Goal: Task Accomplishment & Management: Manage account settings

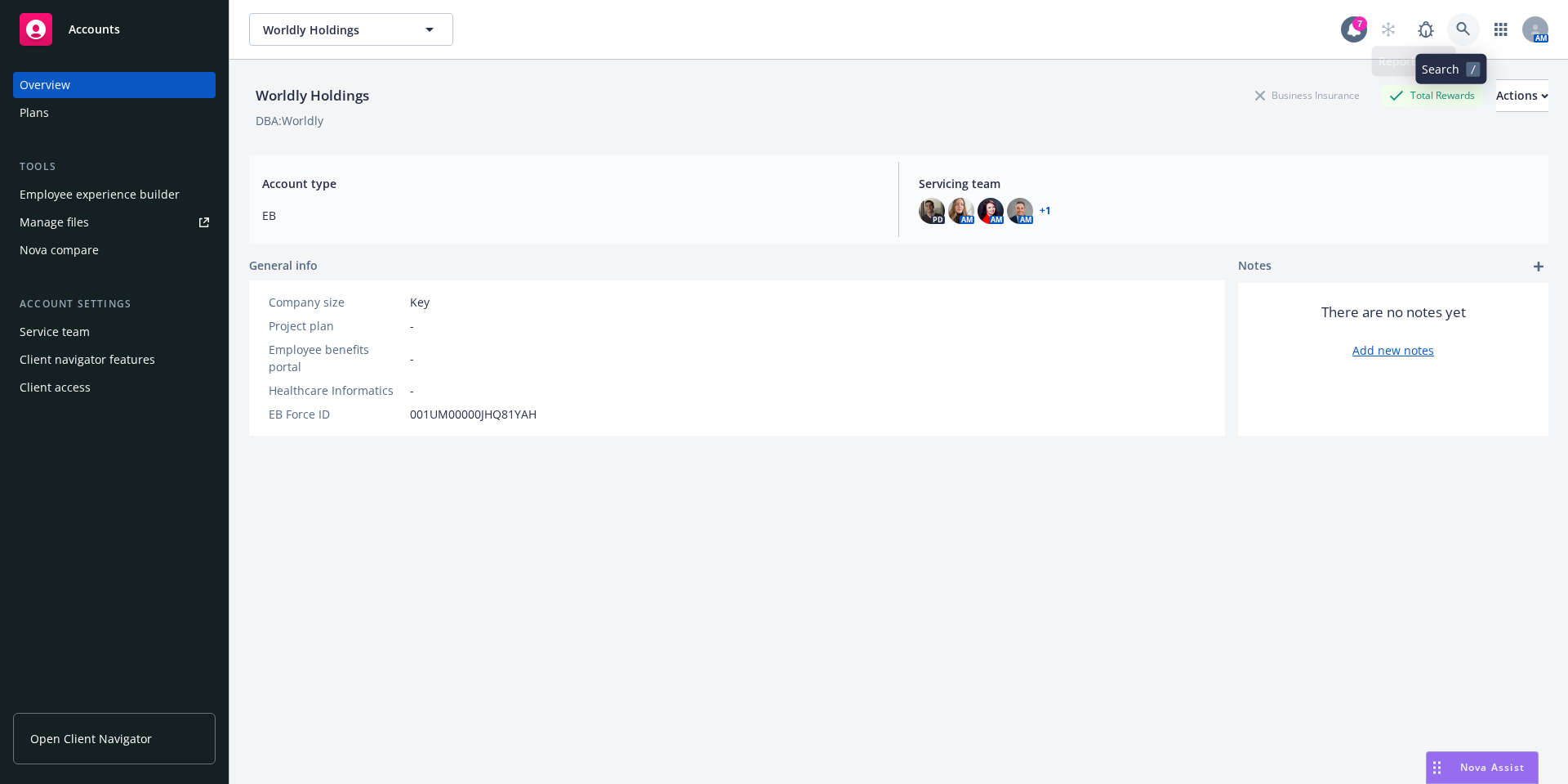
click at [1458, 24] on icon at bounding box center [1463, 30] width 15 height 15
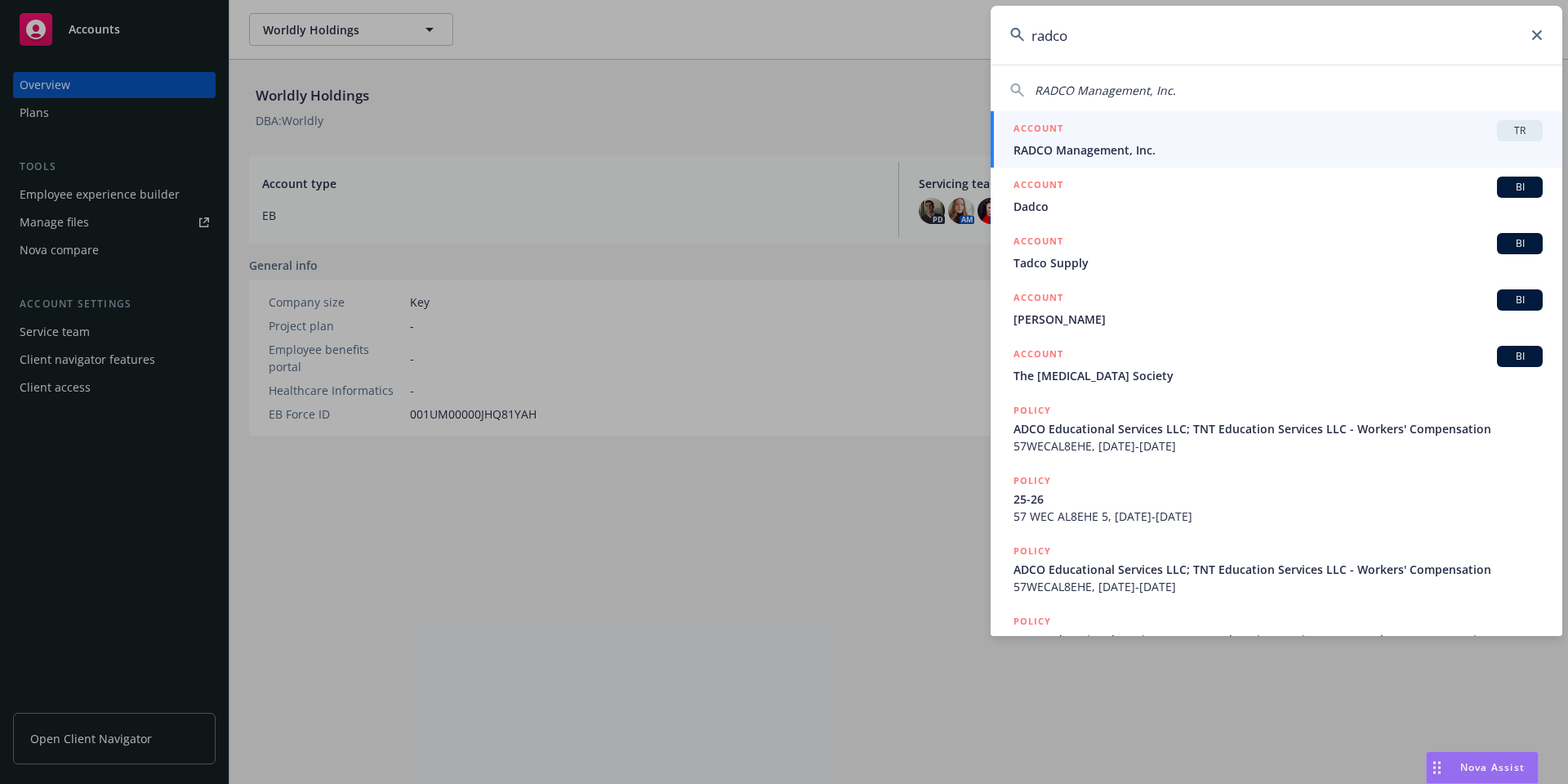
type input "radco"
click at [1117, 145] on span "RADCO Management, Inc." at bounding box center [1278, 149] width 529 height 17
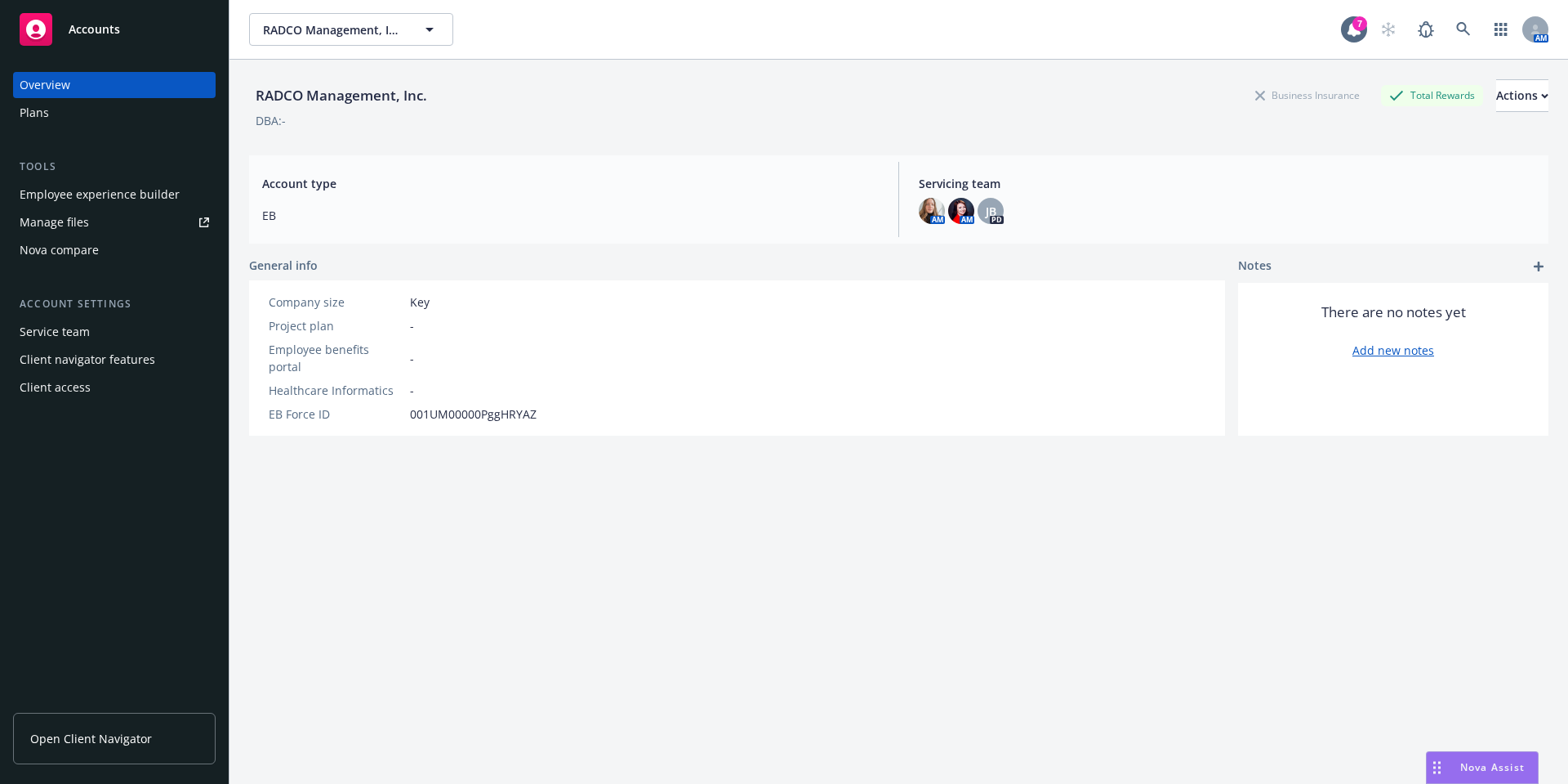
click at [92, 386] on div "Client access" at bounding box center [114, 387] width 189 height 26
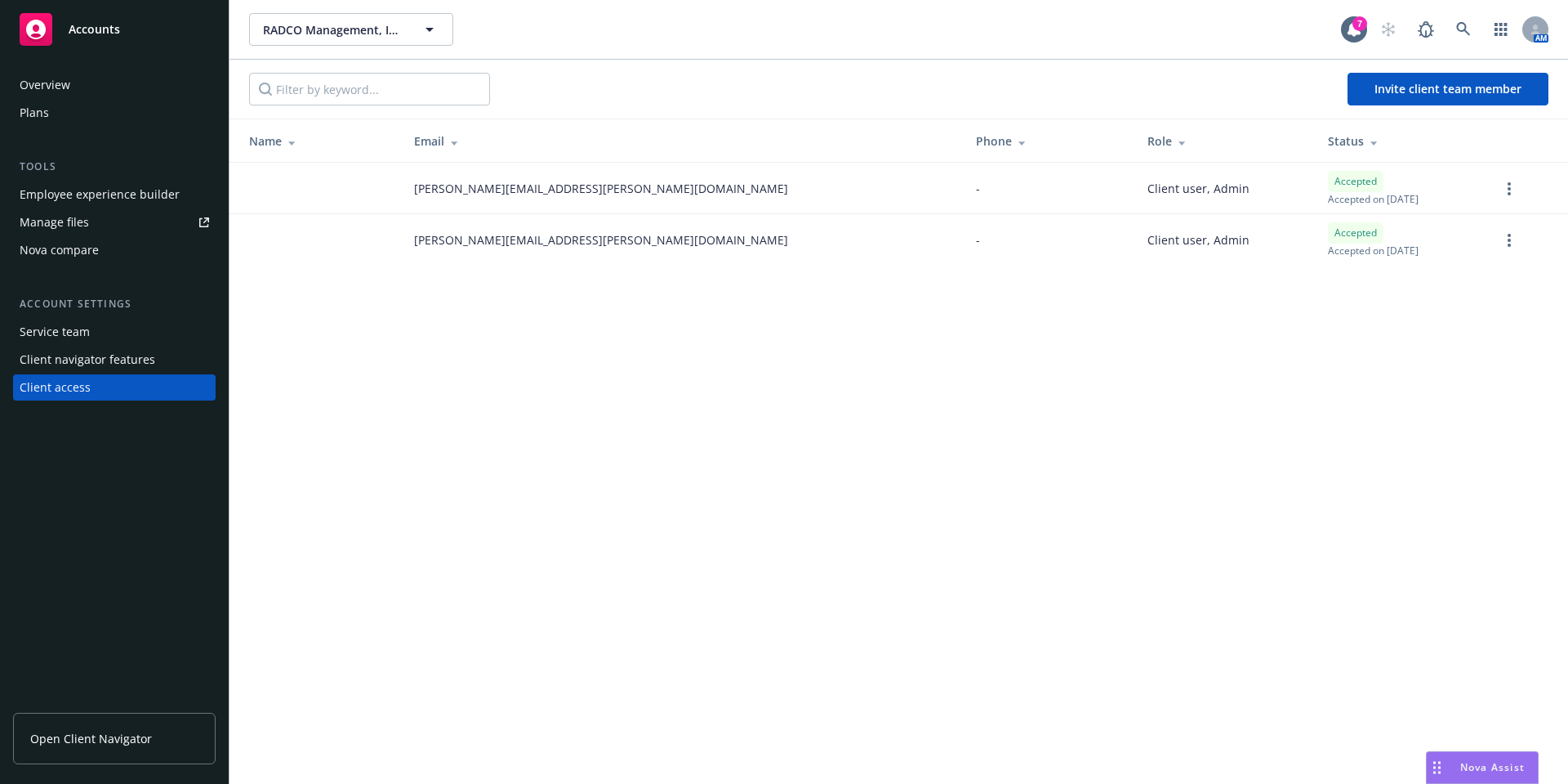
click at [125, 735] on span "Open Client Navigator" at bounding box center [91, 738] width 121 height 17
click at [1442, 90] on span "Invite client team member" at bounding box center [1447, 88] width 147 height 16
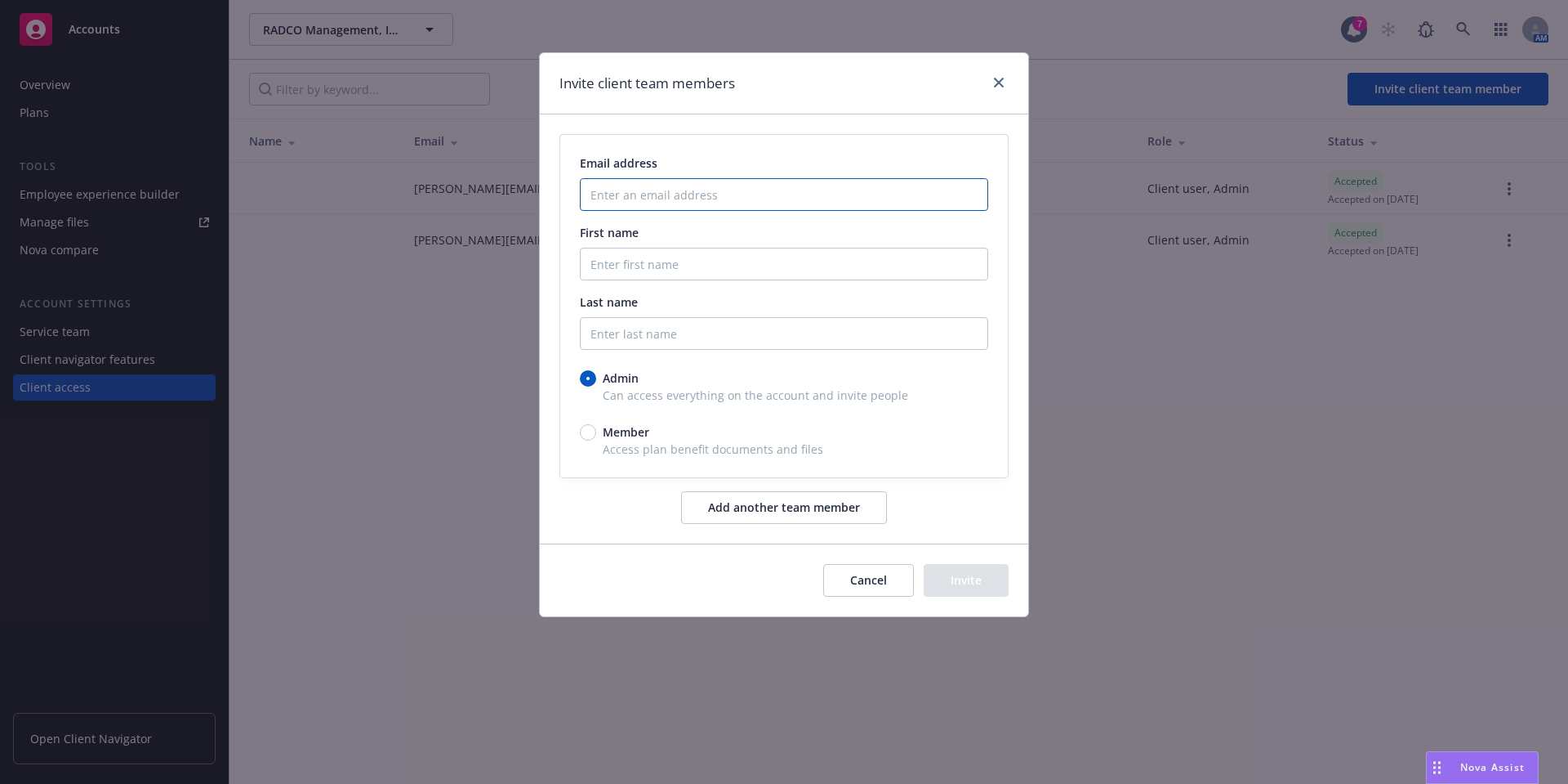
click at [746, 191] on input "Enter an email address" at bounding box center [784, 194] width 408 height 32
paste input "jbaildon@radco.us"
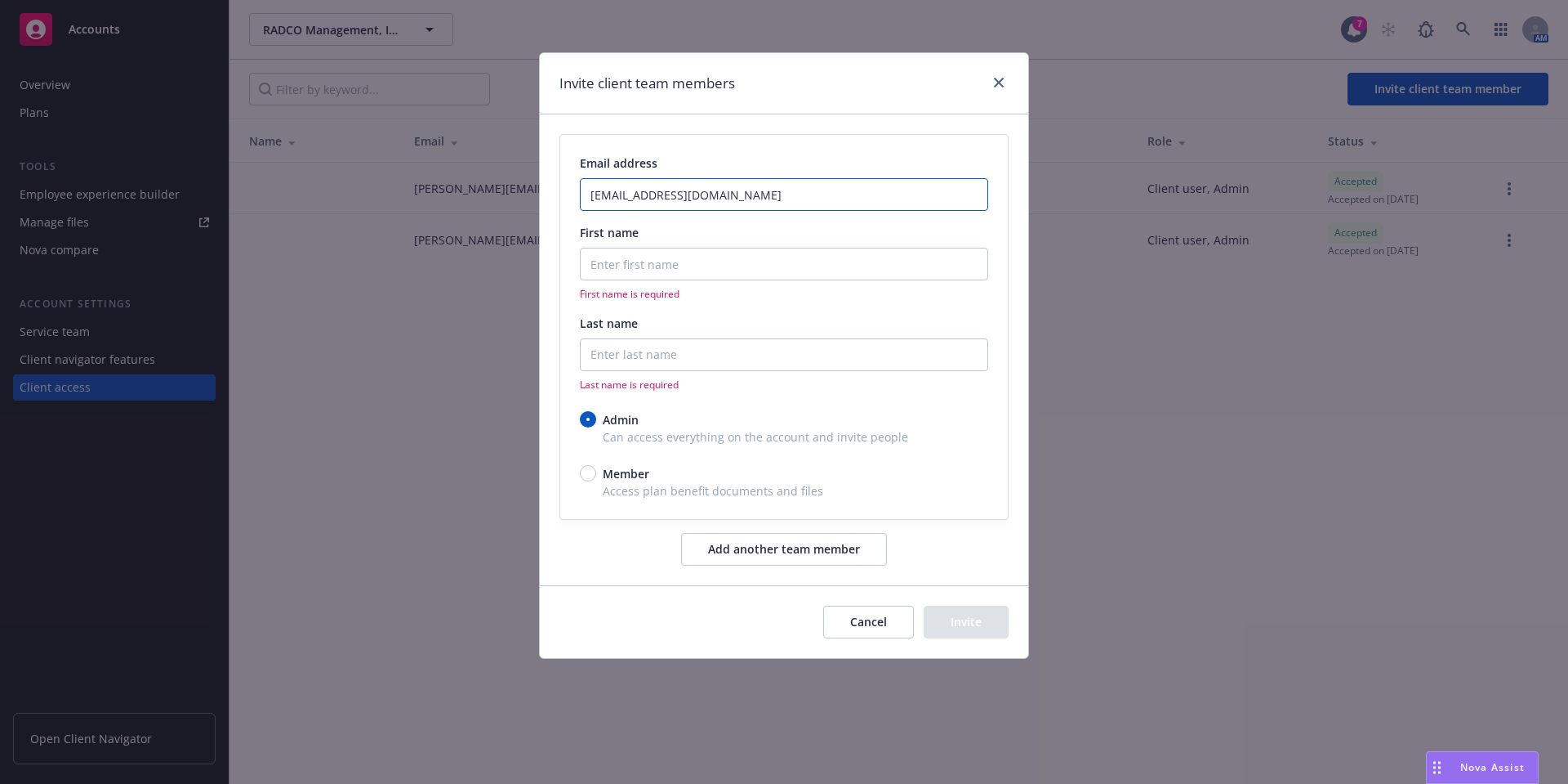
type input "jbaildon@radco.us"
click at [640, 266] on input "First name" at bounding box center [784, 263] width 408 height 32
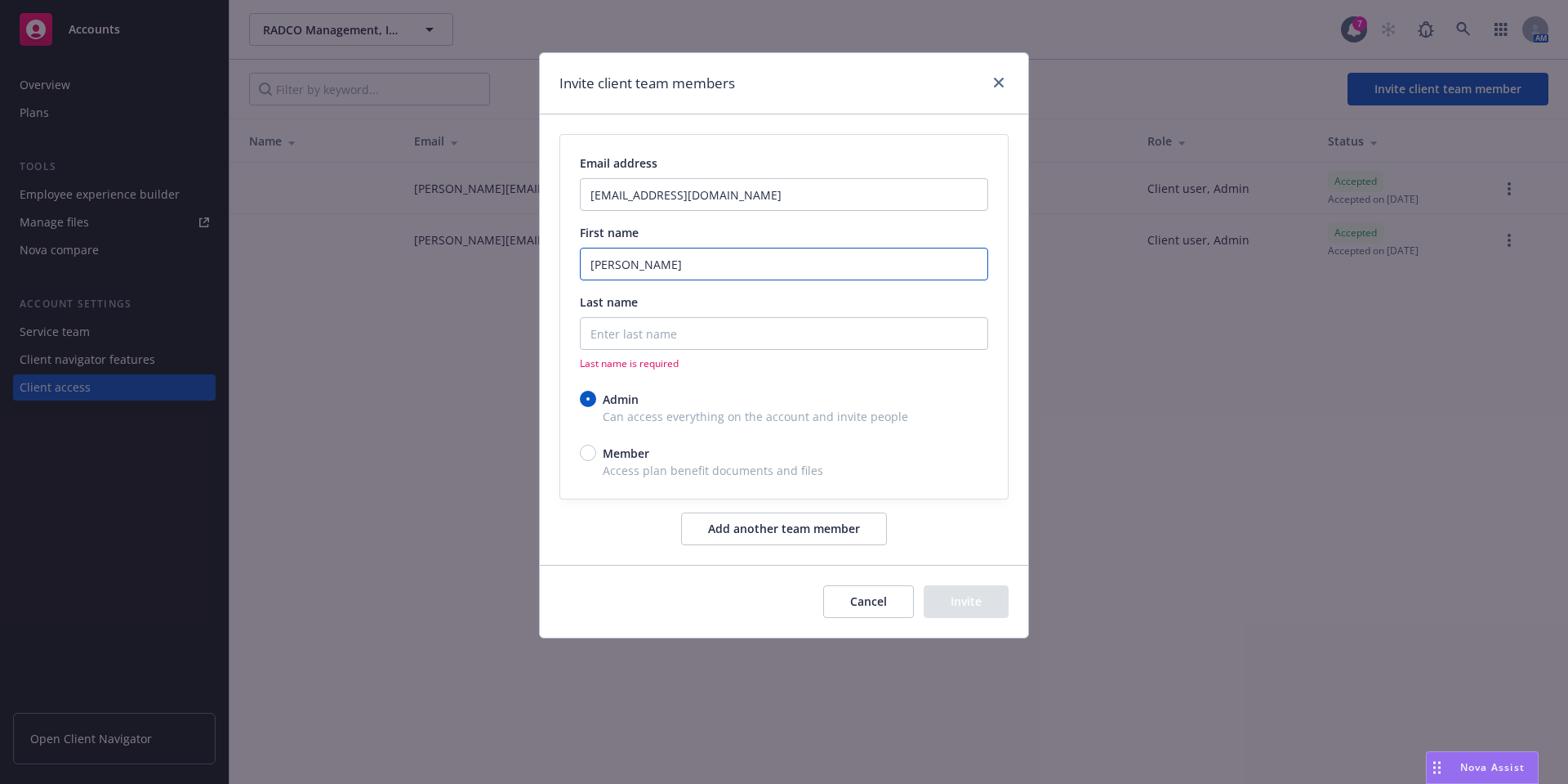
type input "Janet"
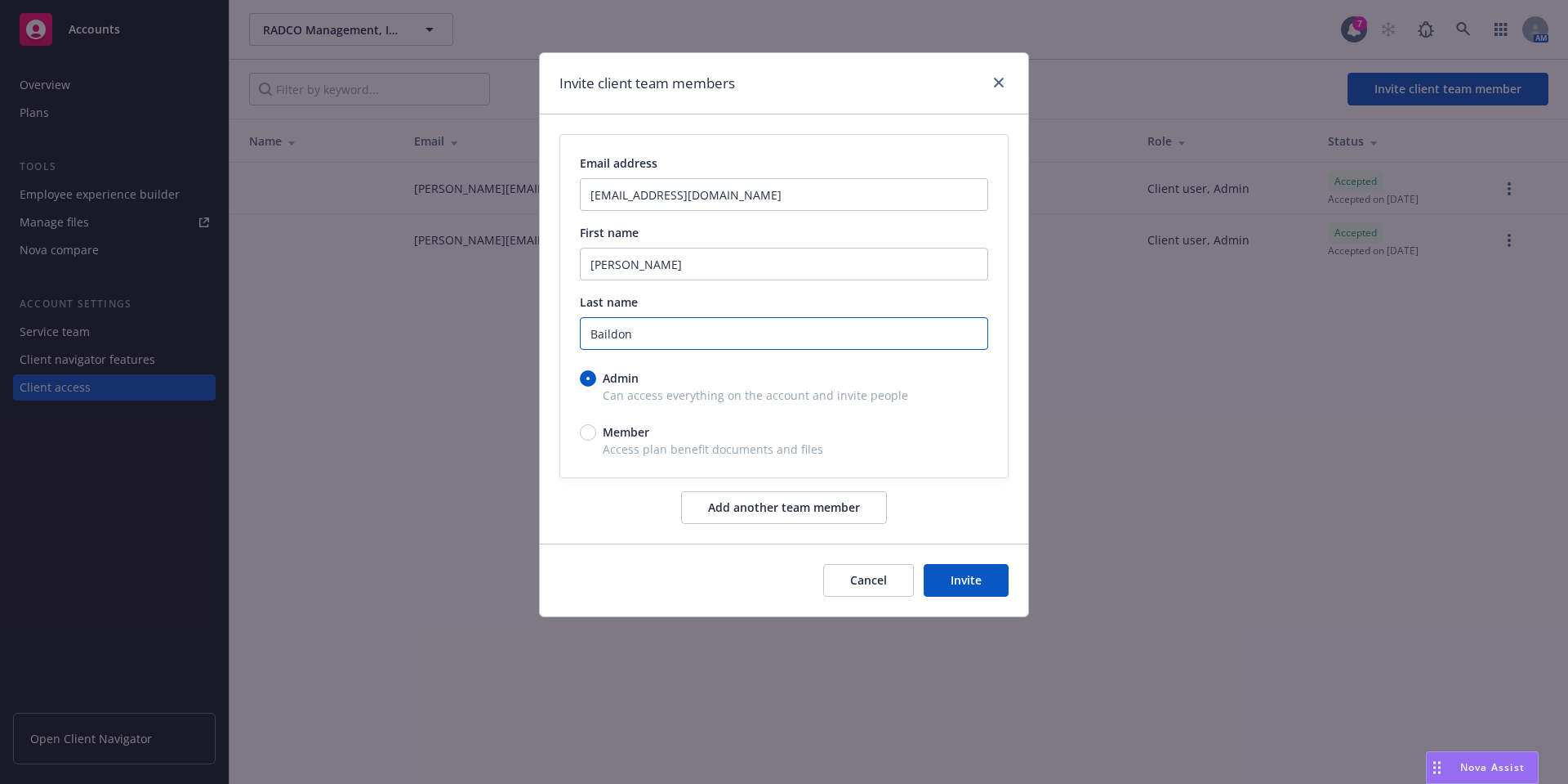
type input "Baildon"
click at [828, 510] on button "Add another team member" at bounding box center [784, 507] width 206 height 32
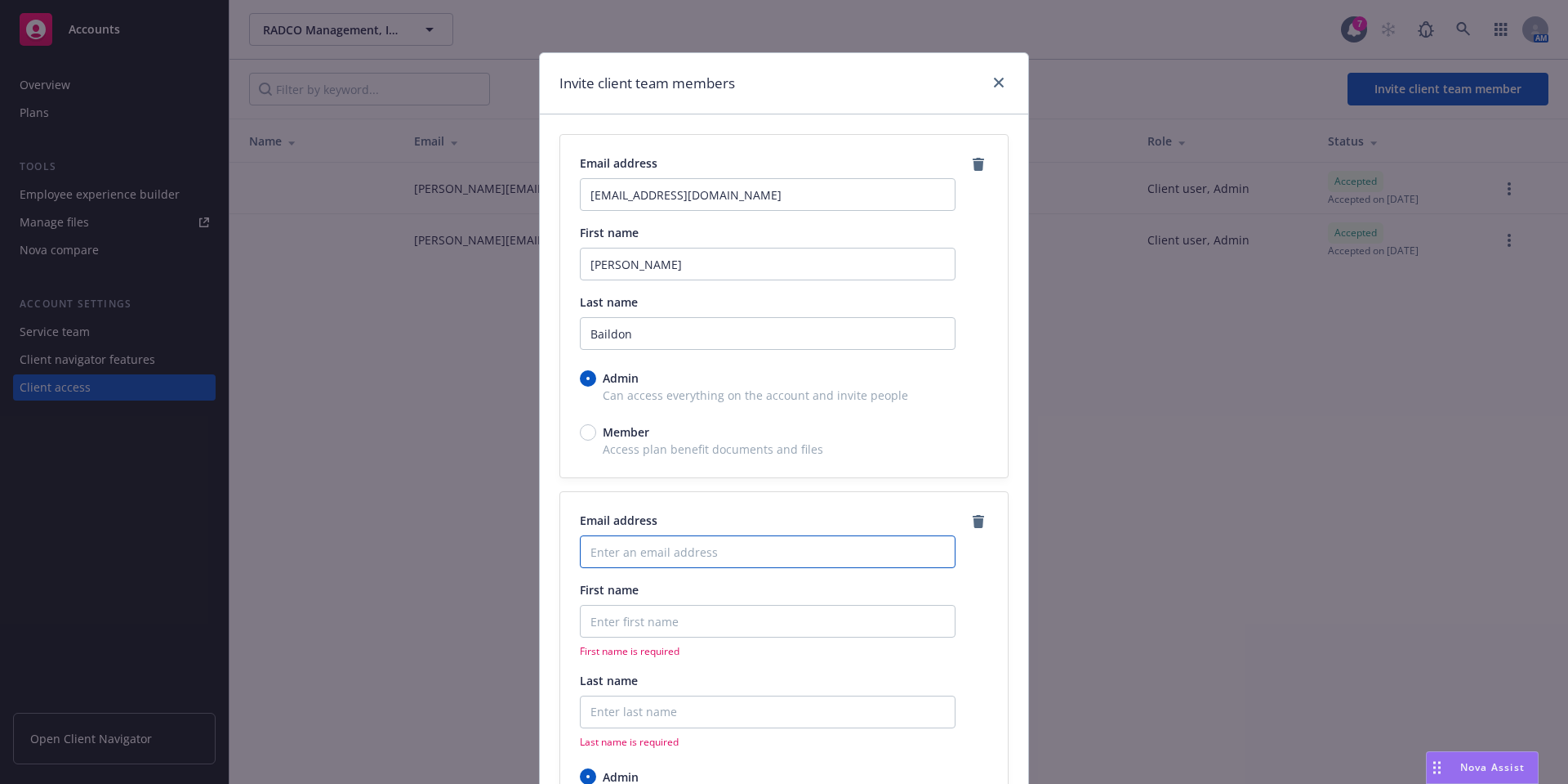
click at [737, 551] on input "Enter an email address" at bounding box center [767, 551] width 376 height 32
type input "regan.wilhite@radcoliving.com"
click at [633, 280] on input "First name" at bounding box center [767, 263] width 376 height 32
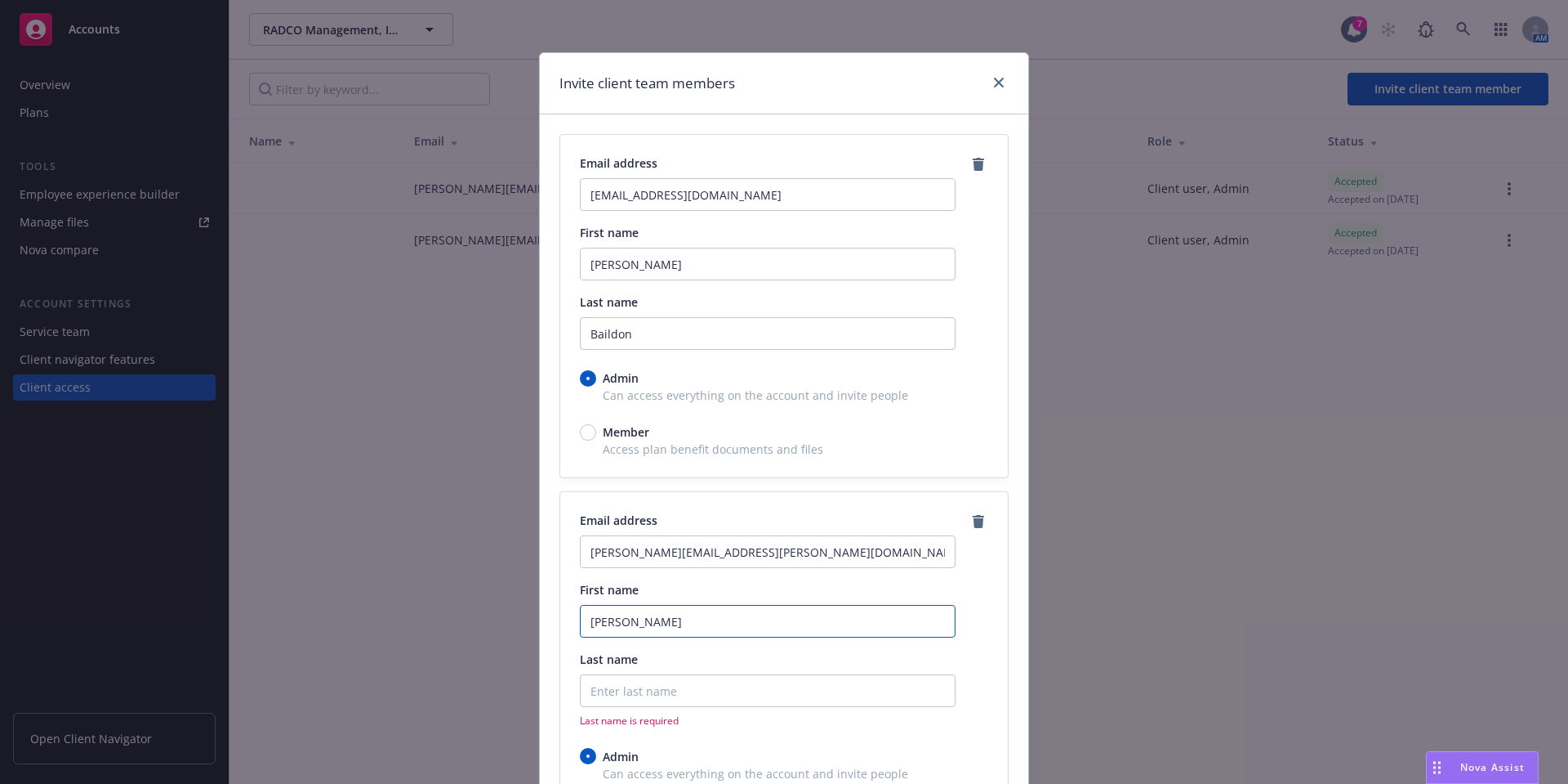
type input "Regan"
click at [628, 350] on input "Last name" at bounding box center [767, 333] width 376 height 32
type input "Wilhite"
drag, startPoint x: 733, startPoint y: 549, endPoint x: 511, endPoint y: 561, distance: 222.3
click at [511, 561] on div "Invite client team members Email address jbaildon@radco.us First name Janet Las…" at bounding box center [784, 392] width 1568 height 784
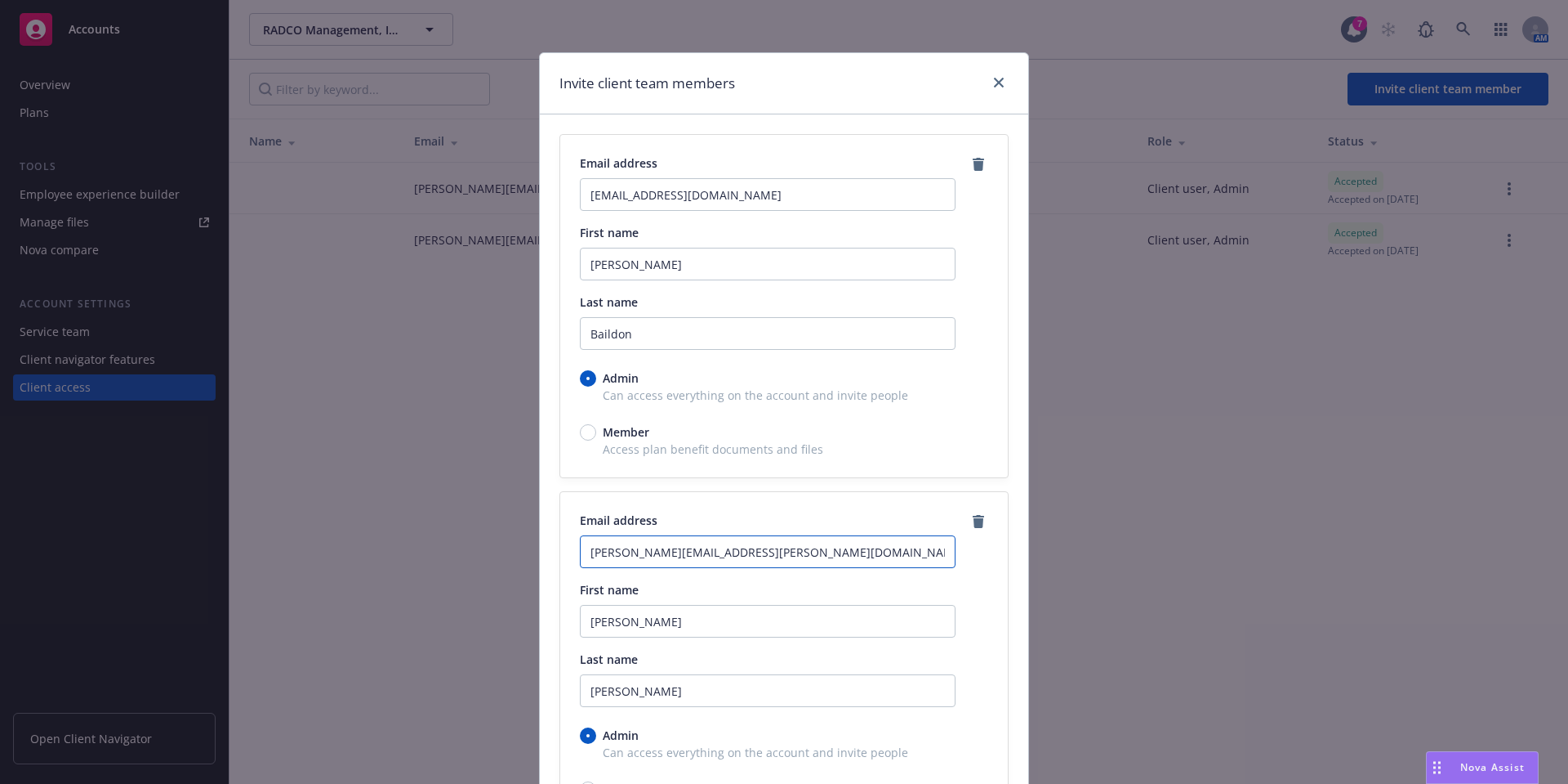
drag, startPoint x: 806, startPoint y: 551, endPoint x: 560, endPoint y: 555, distance: 246.0
click at [560, 555] on div "Email address regan.wilhite@radcoliving.com First name Regan Last name Wilhite …" at bounding box center [784, 662] width 448 height 342
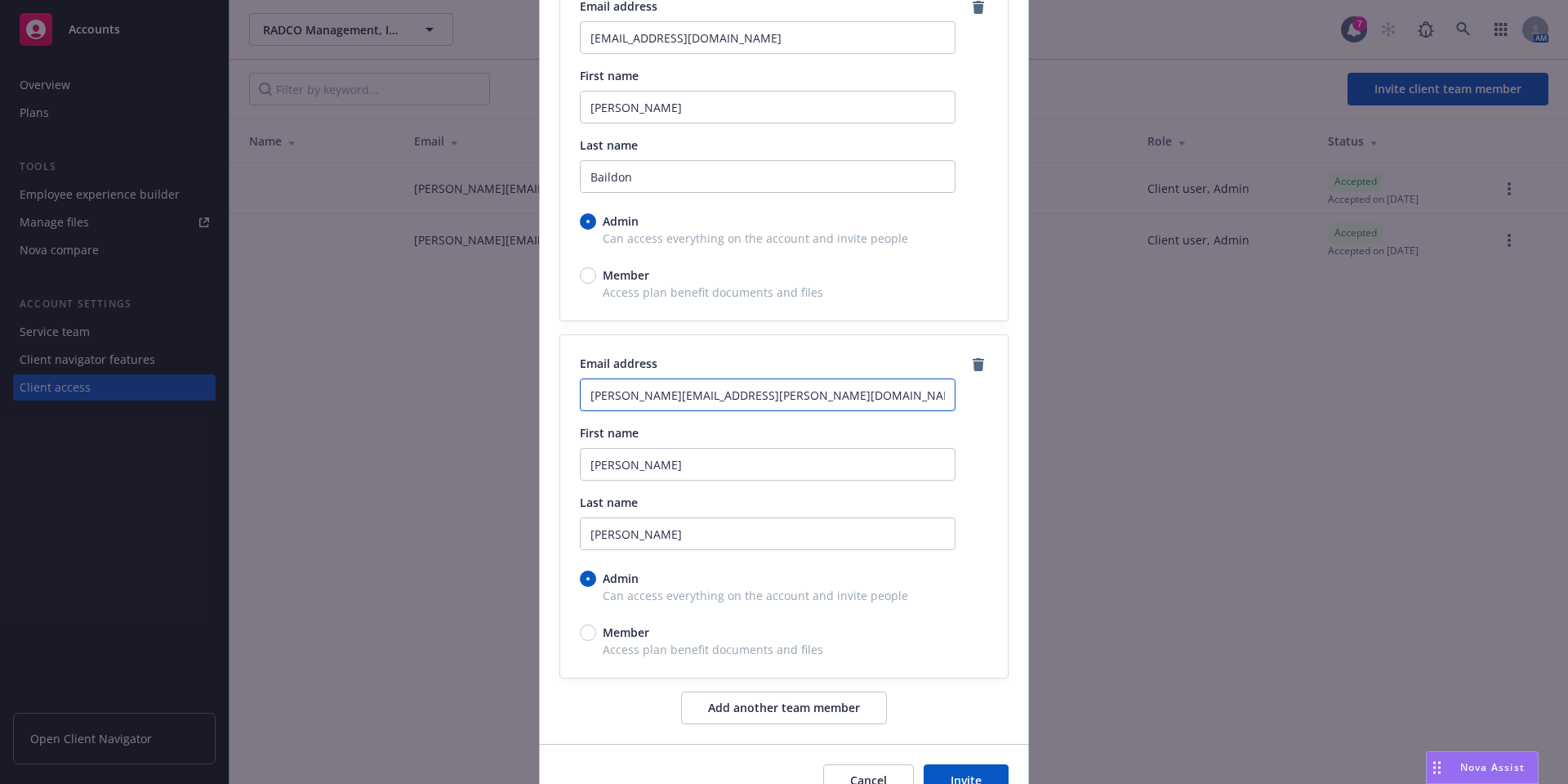
scroll to position [221, 0]
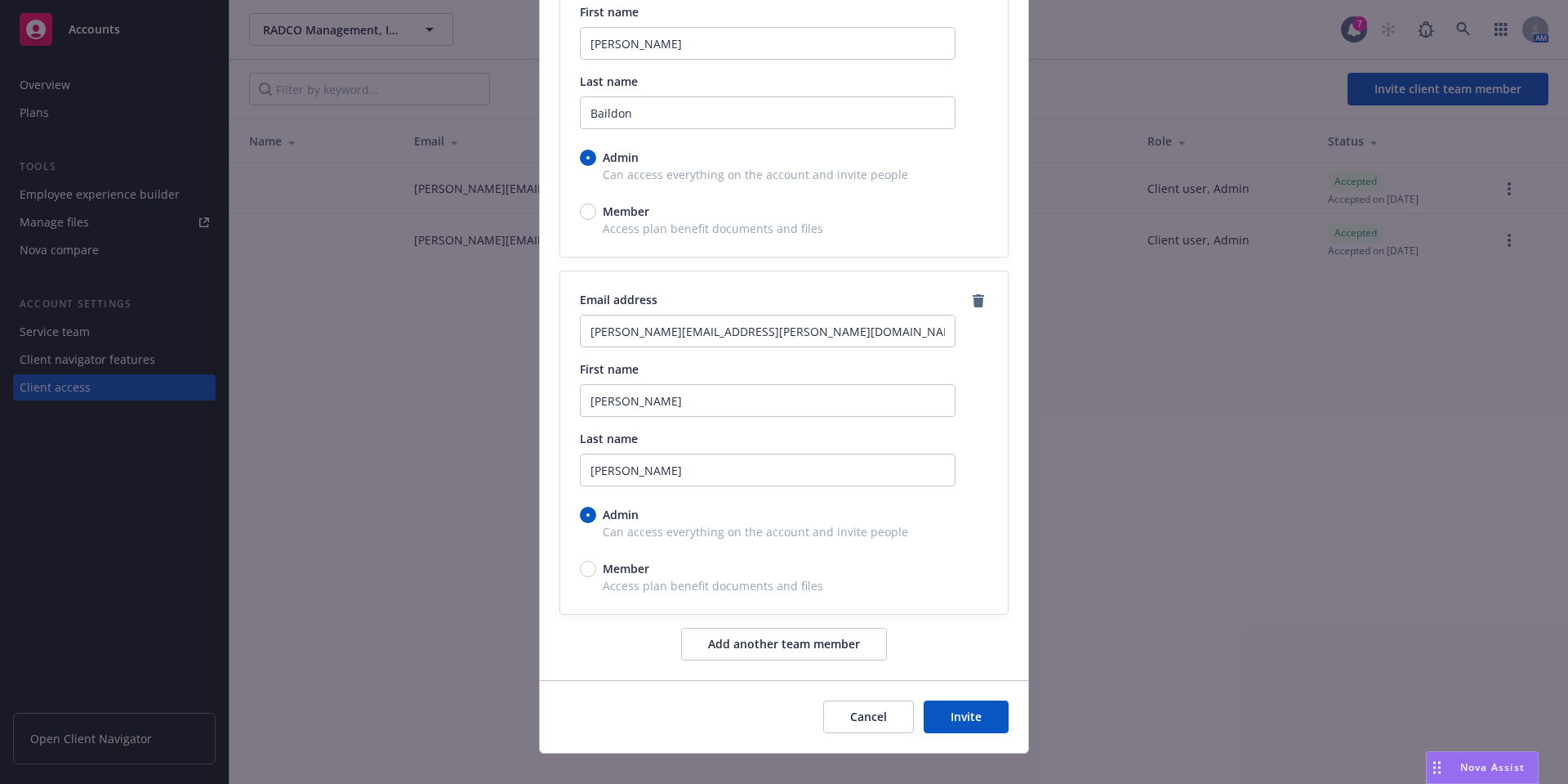
click at [954, 716] on button "Invite" at bounding box center [966, 716] width 85 height 32
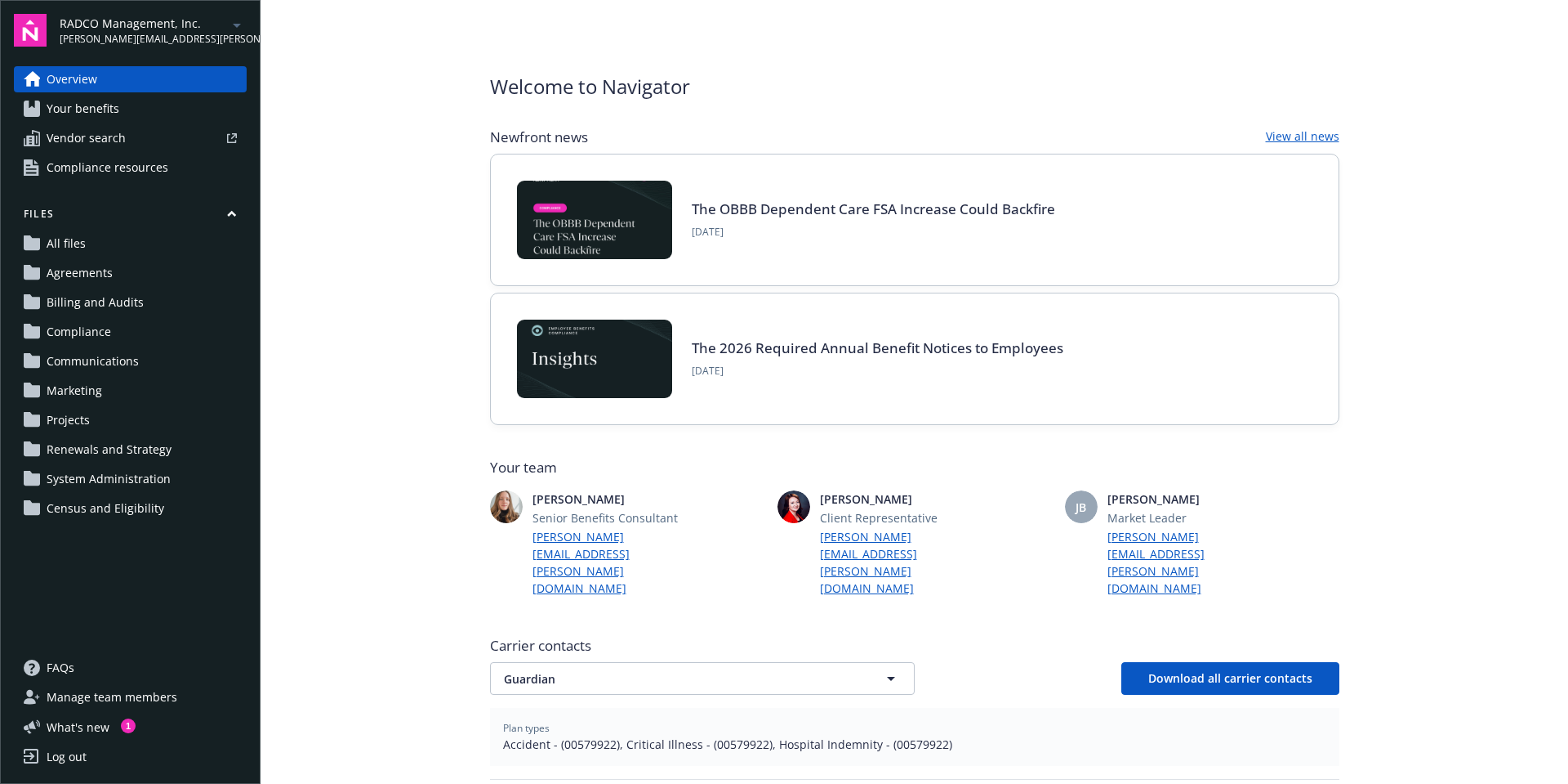
click at [91, 115] on span "Your benefits" at bounding box center [83, 109] width 72 height 26
